Goal: Transaction & Acquisition: Book appointment/travel/reservation

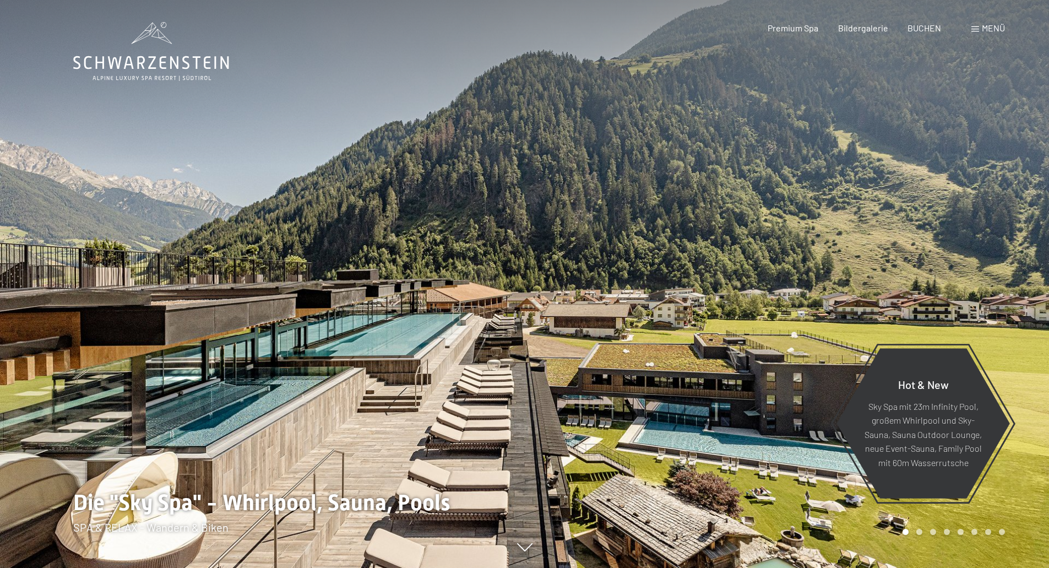
click at [996, 25] on span "Menü" at bounding box center [993, 28] width 23 height 10
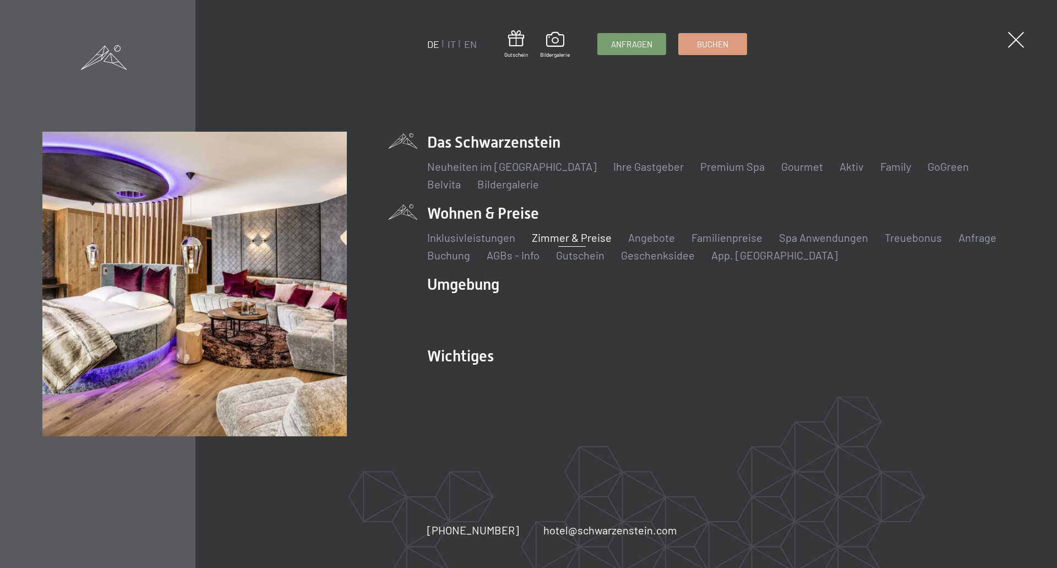
click at [580, 236] on link "Zimmer & Preise" at bounding box center [572, 237] width 80 height 13
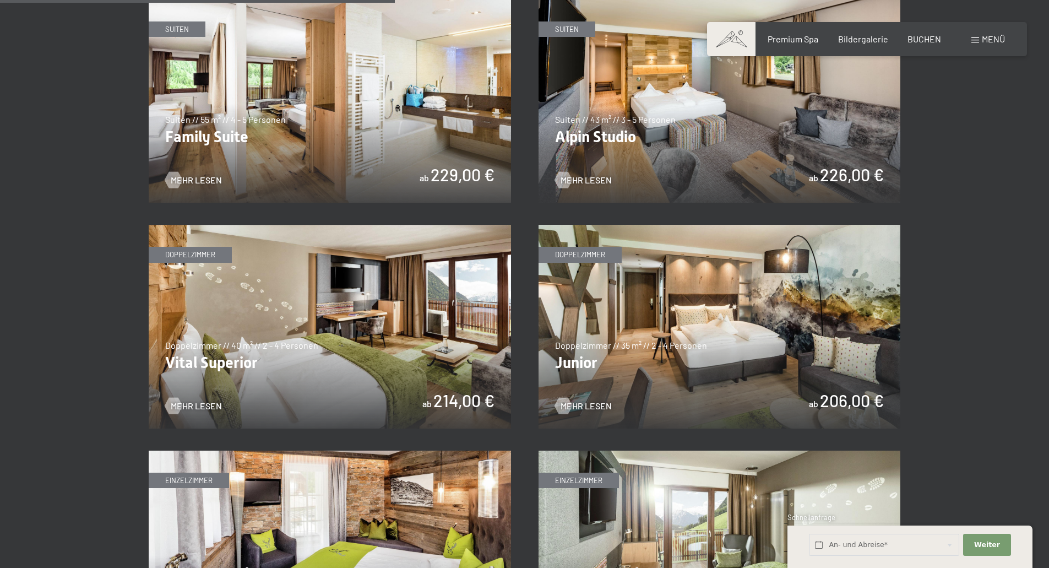
scroll to position [1321, 0]
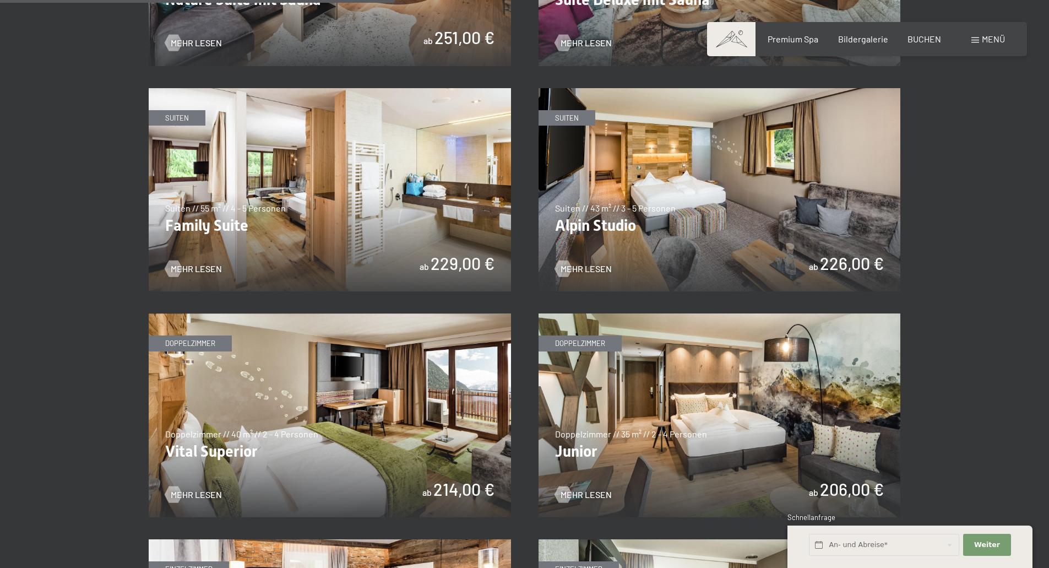
click at [693, 424] on img at bounding box center [719, 415] width 362 height 204
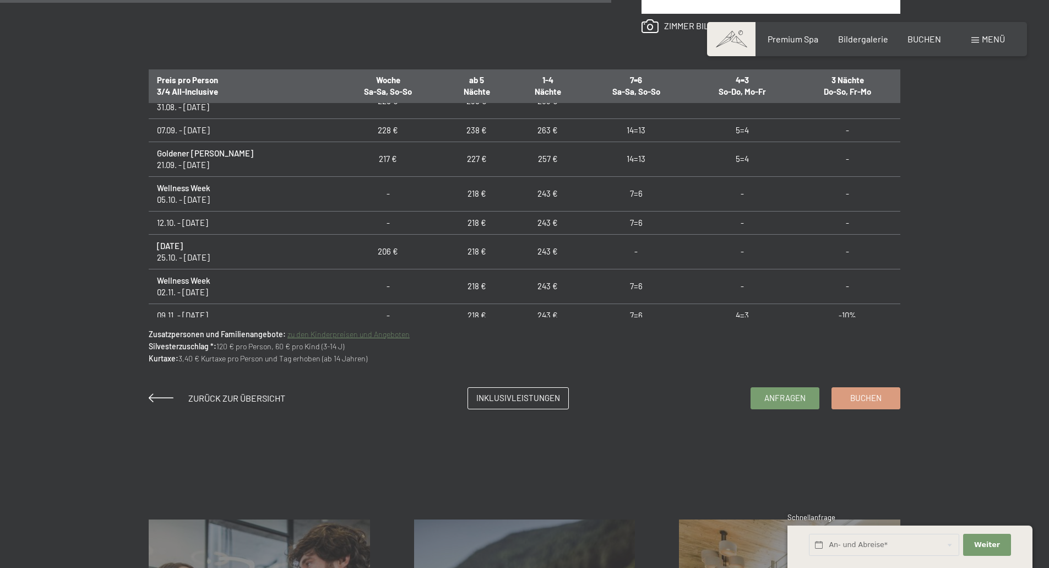
scroll to position [716, 0]
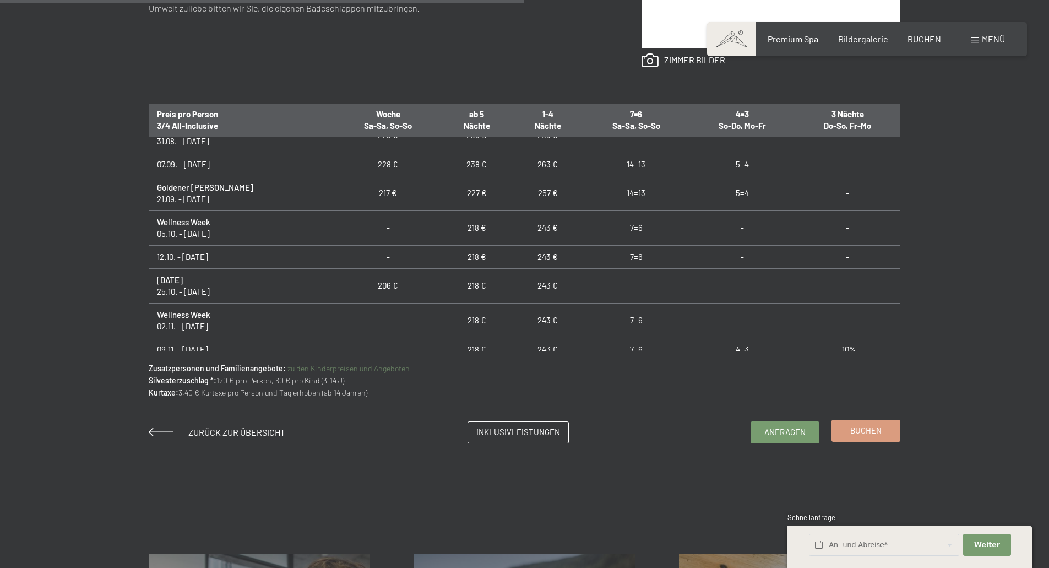
click at [864, 429] on span "Buchen" at bounding box center [865, 431] width 31 height 12
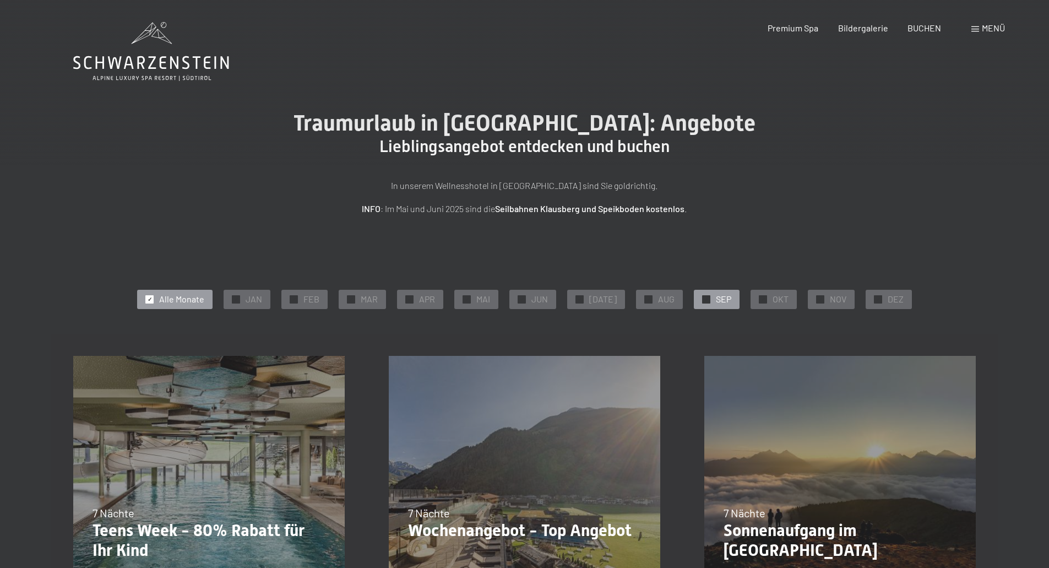
click at [716, 298] on span "SEP" at bounding box center [723, 299] width 15 height 12
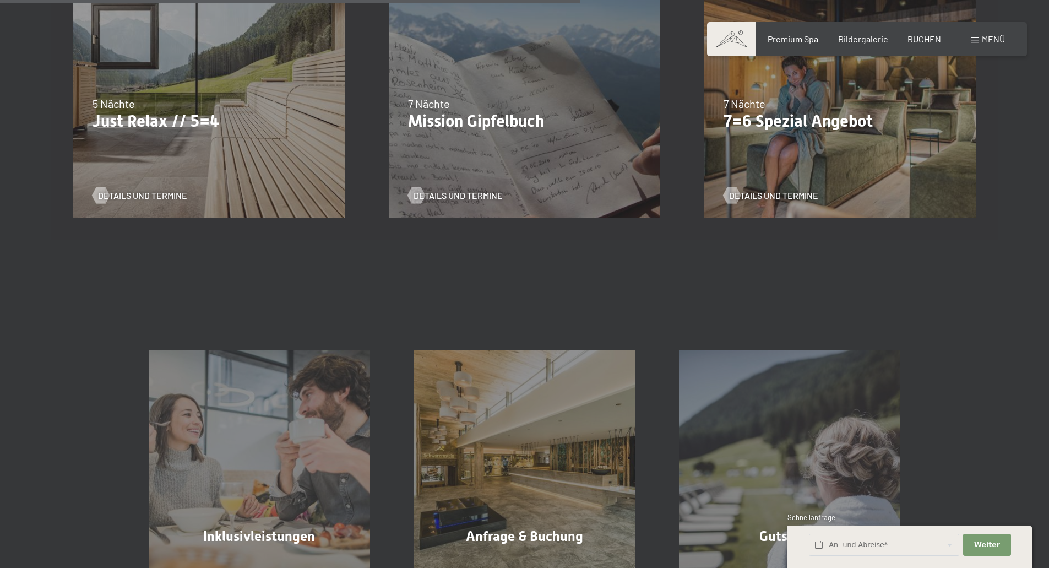
scroll to position [771, 0]
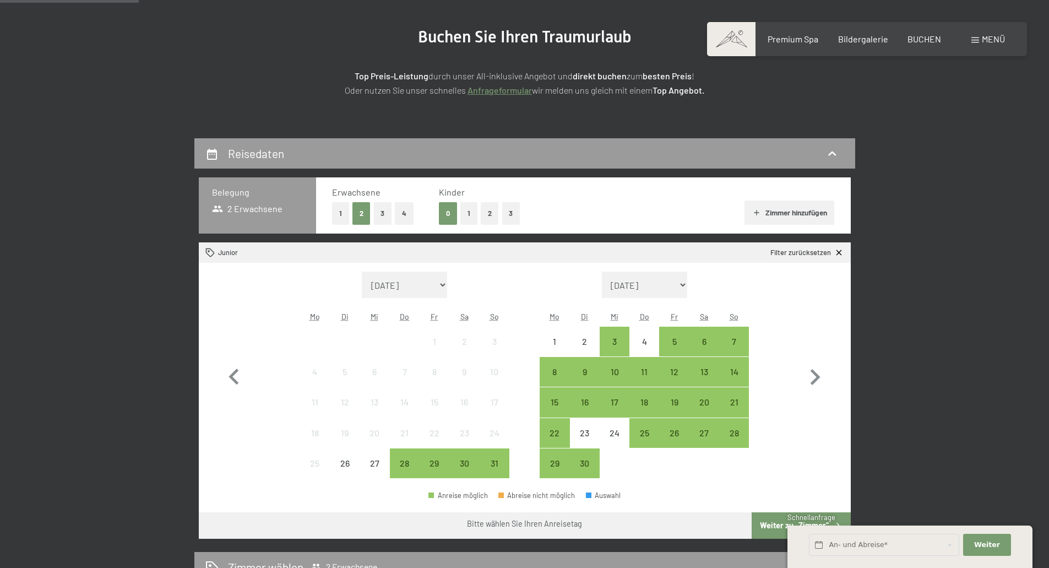
scroll to position [165, 0]
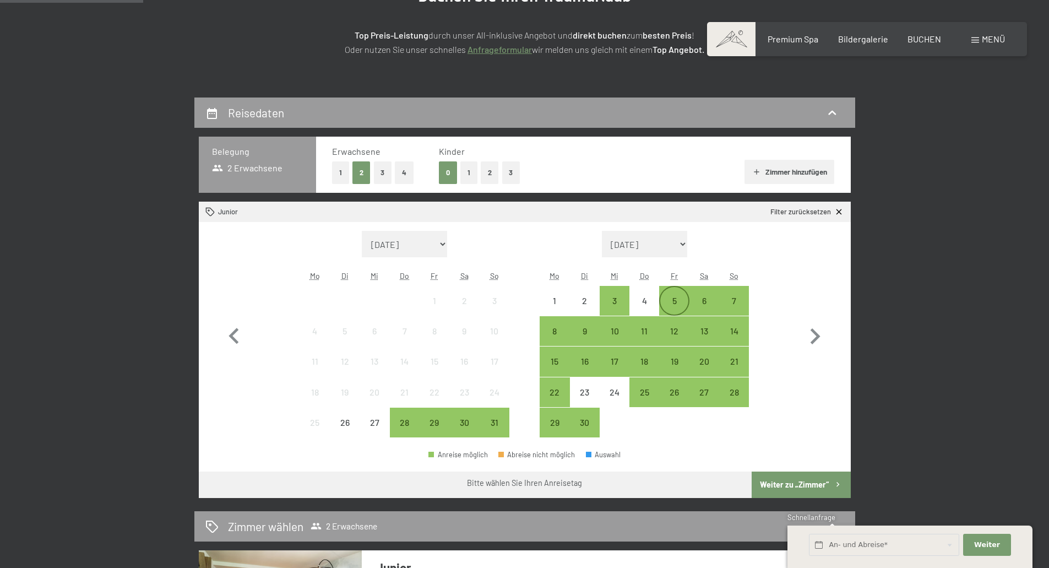
click at [679, 301] on div "5" at bounding box center [674, 310] width 28 height 28
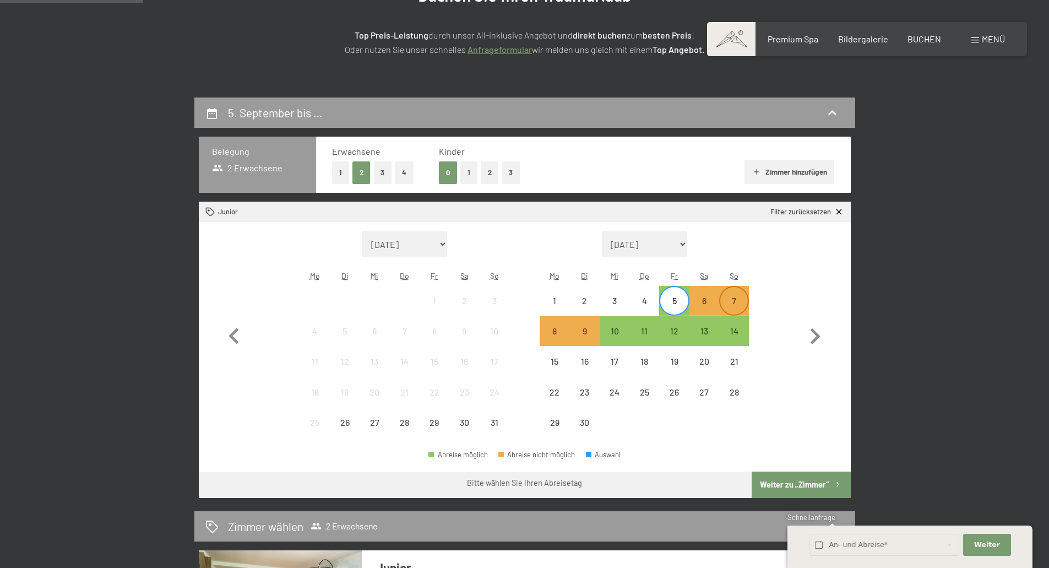
click at [739, 298] on div "7" at bounding box center [734, 310] width 28 height 28
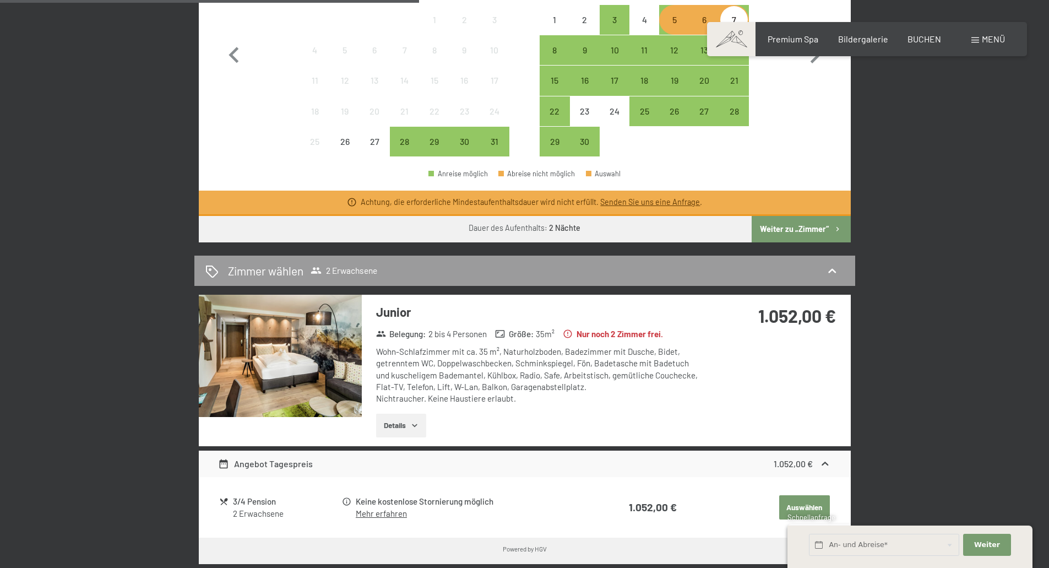
scroll to position [440, 0]
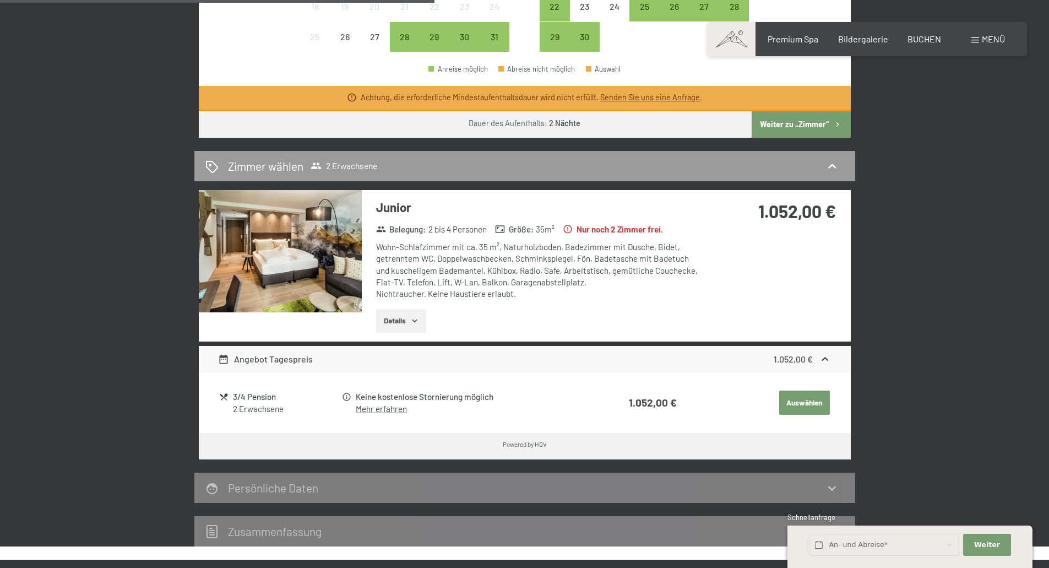
click at [802, 400] on button "Auswählen" at bounding box center [804, 402] width 51 height 24
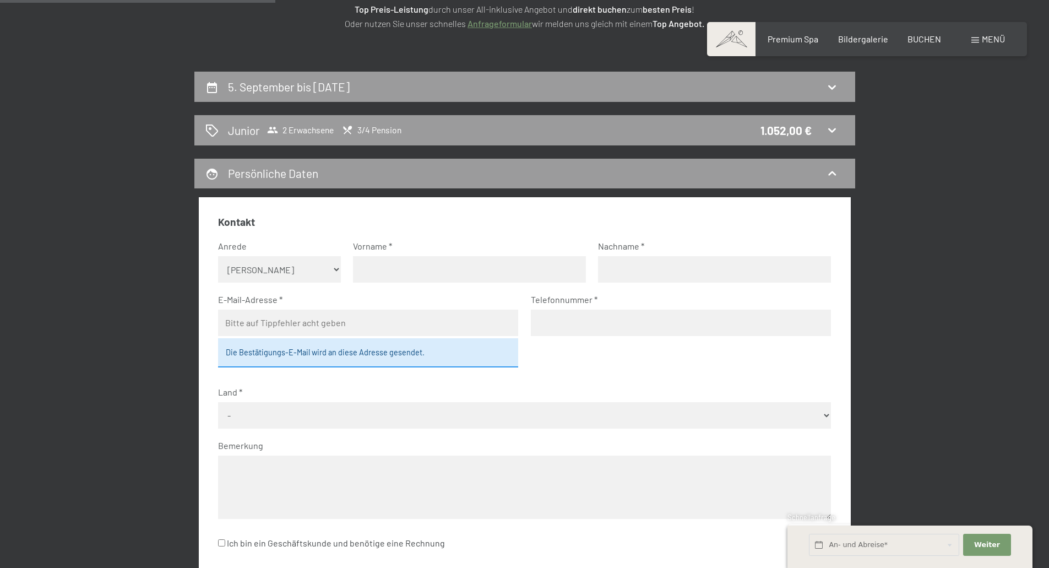
scroll to position [97, 0]
